Goal: Entertainment & Leisure: Consume media (video, audio)

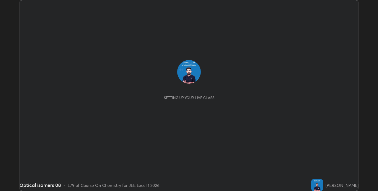
scroll to position [191, 378]
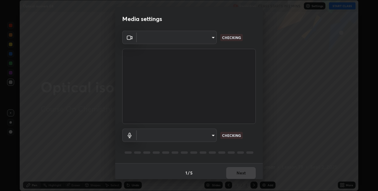
click at [209, 134] on body "Erase all Optical isomers 08 Recording CLASS STARTS IN 2 MINS Settings START CL…" at bounding box center [189, 95] width 378 height 191
type input "75e712147918ca24a41eb6164b5846738d9e08eb627840b9f55e10290e3177b1"
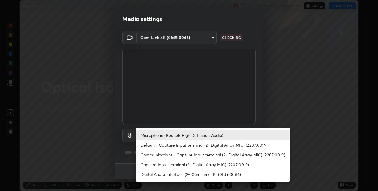
click at [158, 143] on li "Default - Capture Input terminal (2- Digital Array MIC) (2207:0019)" at bounding box center [213, 145] width 154 height 10
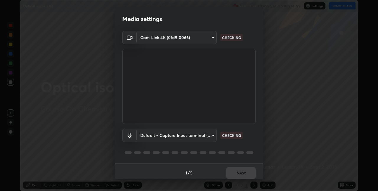
click at [207, 133] on body "Erase all Optical isomers 08 Recording CLASS STARTS IN 2 MINS Settings START CL…" at bounding box center [189, 95] width 378 height 191
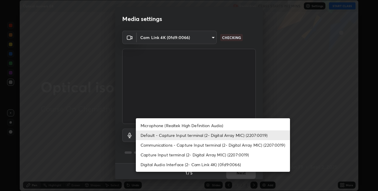
click at [160, 126] on li "Microphone (Realtek High Definition Audio)" at bounding box center [213, 125] width 154 height 10
type input "edabd9cc8d126c1a73767365600906e9c5a4425c76421b07867cf48dbb908c86"
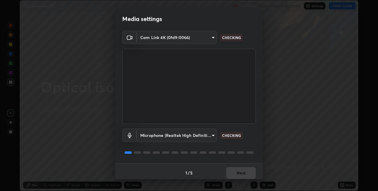
scroll to position [3, 0]
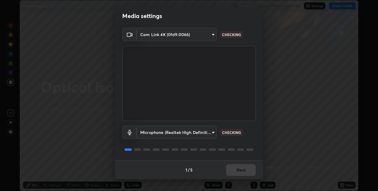
click at [233, 170] on div "1 / 5 Next" at bounding box center [189, 169] width 148 height 19
click at [235, 170] on div "1 / 5 Next" at bounding box center [189, 169] width 148 height 19
click at [237, 171] on div "1 / 5 Next" at bounding box center [189, 169] width 148 height 19
click at [238, 171] on div "1 / 5 Next" at bounding box center [189, 169] width 148 height 19
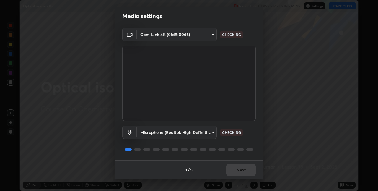
click at [240, 171] on div "1 / 5 Next" at bounding box center [189, 169] width 148 height 19
click at [242, 170] on div "1 / 5 Next" at bounding box center [189, 169] width 148 height 19
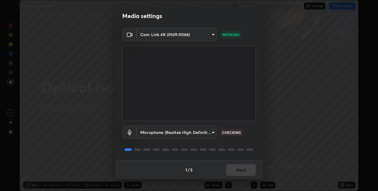
click at [242, 170] on div "1 / 5 Next" at bounding box center [189, 169] width 148 height 19
click at [238, 169] on div "1 / 5 Next" at bounding box center [189, 169] width 148 height 19
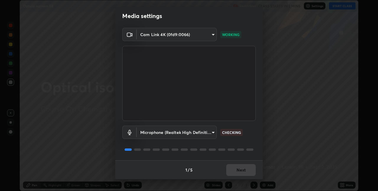
click at [240, 171] on div "1 / 5 Next" at bounding box center [189, 169] width 148 height 19
click at [238, 171] on button "Next" at bounding box center [241, 170] width 30 height 12
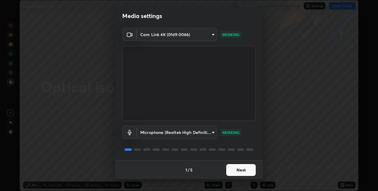
scroll to position [0, 0]
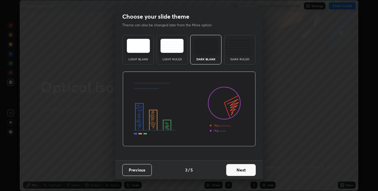
click at [248, 168] on button "Next" at bounding box center [241, 170] width 30 height 12
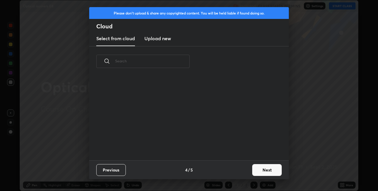
click at [260, 168] on button "Next" at bounding box center [267, 170] width 30 height 12
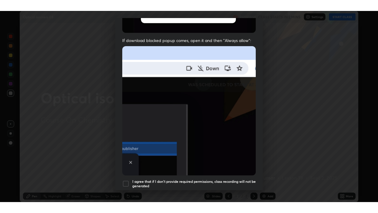
scroll to position [123, 0]
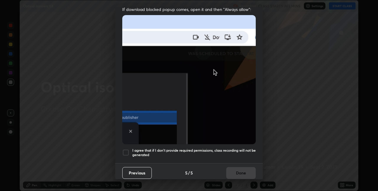
click at [124, 149] on div at bounding box center [125, 152] width 7 height 7
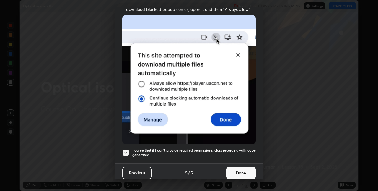
click at [232, 170] on button "Done" at bounding box center [241, 173] width 30 height 12
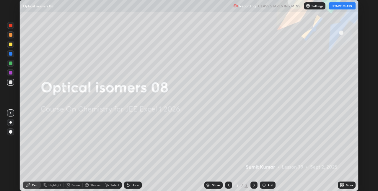
click at [339, 6] on button "START CLASS" at bounding box center [342, 5] width 27 height 7
click at [341, 184] on icon at bounding box center [340, 183] width 1 height 1
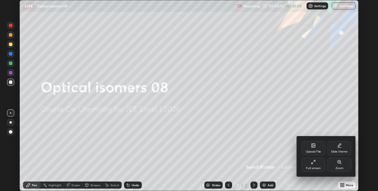
click at [313, 162] on icon at bounding box center [313, 161] width 5 height 5
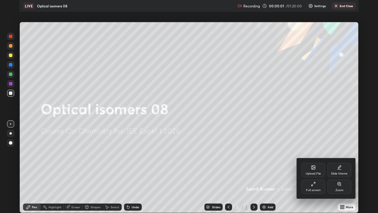
scroll to position [213, 378]
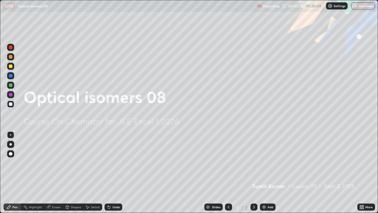
click at [264, 190] on img at bounding box center [264, 206] width 5 height 5
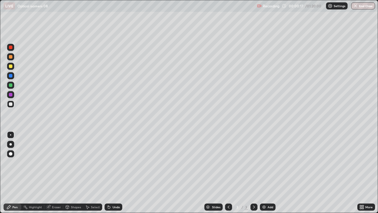
click at [10, 47] on div at bounding box center [11, 47] width 4 height 4
click at [11, 86] on div at bounding box center [11, 85] width 4 height 4
click at [9, 105] on div at bounding box center [11, 104] width 4 height 4
click at [263, 190] on img at bounding box center [264, 206] width 5 height 5
click at [108, 190] on icon at bounding box center [109, 207] width 2 height 2
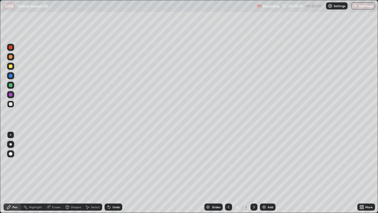
click at [10, 95] on div at bounding box center [11, 95] width 4 height 4
click at [9, 86] on div at bounding box center [11, 85] width 4 height 4
click at [9, 57] on div at bounding box center [10, 56] width 7 height 7
click at [263, 190] on img at bounding box center [264, 206] width 5 height 5
click at [9, 86] on div at bounding box center [10, 85] width 7 height 7
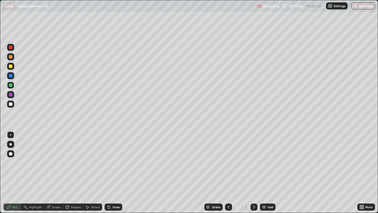
click at [262, 190] on img at bounding box center [264, 206] width 5 height 5
click at [229, 190] on icon at bounding box center [228, 206] width 5 height 5
click at [255, 190] on icon at bounding box center [254, 206] width 5 height 5
click at [12, 66] on div at bounding box center [11, 66] width 4 height 4
click at [263, 190] on img at bounding box center [264, 206] width 5 height 5
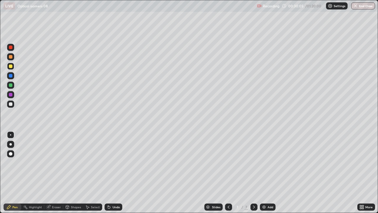
click at [8, 84] on div at bounding box center [10, 85] width 7 height 7
click at [9, 49] on div at bounding box center [11, 47] width 4 height 4
click at [8, 67] on div at bounding box center [10, 66] width 7 height 7
click at [108, 190] on icon at bounding box center [109, 207] width 2 height 2
click at [108, 190] on icon at bounding box center [108, 205] width 1 height 1
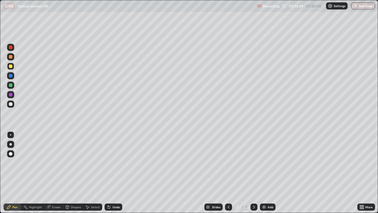
click at [108, 190] on icon at bounding box center [108, 205] width 1 height 1
click at [108, 190] on icon at bounding box center [109, 207] width 2 height 2
click at [10, 96] on div at bounding box center [11, 95] width 4 height 4
click at [262, 190] on img at bounding box center [264, 206] width 5 height 5
click at [9, 85] on div at bounding box center [11, 85] width 4 height 4
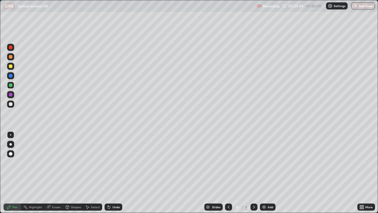
click at [8, 66] on div at bounding box center [10, 66] width 7 height 7
click at [10, 85] on div at bounding box center [11, 85] width 4 height 4
click at [11, 66] on div at bounding box center [11, 66] width 4 height 4
click at [263, 190] on img at bounding box center [264, 206] width 5 height 5
click at [108, 190] on icon at bounding box center [109, 207] width 2 height 2
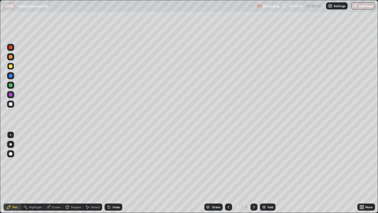
click at [108, 190] on icon at bounding box center [109, 207] width 2 height 2
click at [9, 49] on div at bounding box center [10, 47] width 7 height 7
click at [263, 190] on img at bounding box center [264, 206] width 5 height 5
click at [7, 60] on div at bounding box center [10, 56] width 7 height 9
click at [7, 105] on div at bounding box center [10, 103] width 7 height 7
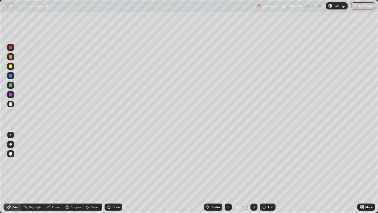
click at [262, 190] on img at bounding box center [264, 206] width 5 height 5
click at [225, 190] on div at bounding box center [228, 206] width 7 height 7
click at [253, 190] on icon at bounding box center [254, 206] width 5 height 5
click at [8, 50] on div at bounding box center [10, 47] width 7 height 7
click at [8, 67] on div at bounding box center [10, 66] width 7 height 7
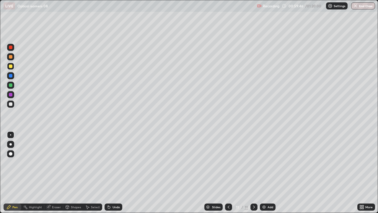
click at [9, 57] on div at bounding box center [11, 57] width 4 height 4
click at [262, 190] on img at bounding box center [264, 206] width 5 height 5
click at [108, 190] on icon at bounding box center [109, 207] width 2 height 2
click at [8, 66] on div at bounding box center [10, 66] width 7 height 7
click at [8, 49] on div at bounding box center [10, 47] width 7 height 7
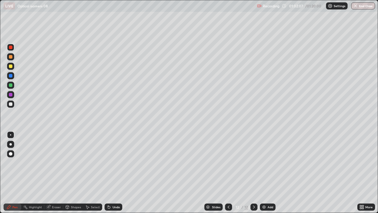
click at [10, 85] on div at bounding box center [11, 85] width 4 height 4
click at [111, 190] on div "Undo" at bounding box center [114, 206] width 18 height 7
click at [8, 64] on div at bounding box center [10, 66] width 7 height 7
click at [7, 55] on div at bounding box center [10, 56] width 7 height 7
click at [262, 190] on img at bounding box center [264, 206] width 5 height 5
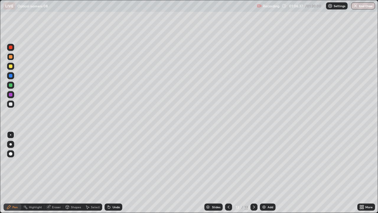
click at [10, 66] on div at bounding box center [11, 66] width 4 height 4
click at [8, 85] on div at bounding box center [10, 85] width 7 height 7
click at [9, 65] on div at bounding box center [11, 66] width 4 height 4
click at [263, 190] on img at bounding box center [264, 206] width 5 height 5
click at [8, 50] on div at bounding box center [10, 47] width 7 height 7
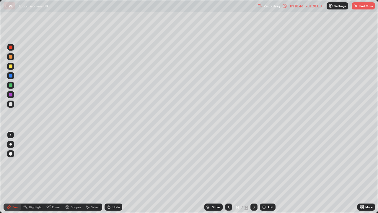
click at [4, 190] on div "Pen" at bounding box center [13, 206] width 18 height 7
click at [4, 190] on div "Pen" at bounding box center [13, 207] width 18 height 12
click at [5, 190] on div "Pen" at bounding box center [13, 206] width 18 height 7
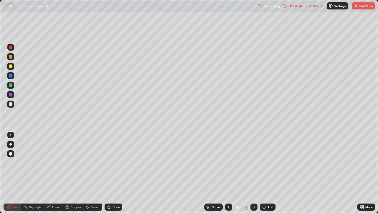
click at [5, 190] on div "Pen" at bounding box center [13, 206] width 18 height 7
click at [6, 190] on div "Pen" at bounding box center [13, 206] width 18 height 7
click at [5, 190] on div "Pen" at bounding box center [13, 206] width 18 height 7
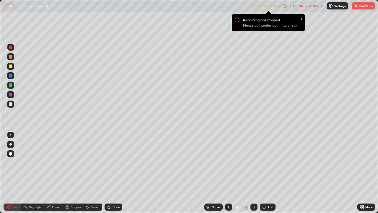
click at [354, 6] on img "button" at bounding box center [355, 6] width 5 height 5
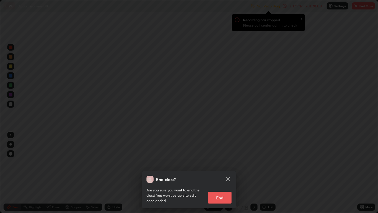
click at [222, 190] on button "End" at bounding box center [220, 197] width 24 height 12
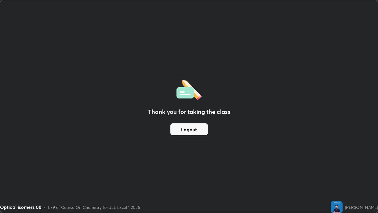
click at [202, 128] on button "Logout" at bounding box center [189, 129] width 38 height 12
